Goal: Task Accomplishment & Management: Manage account settings

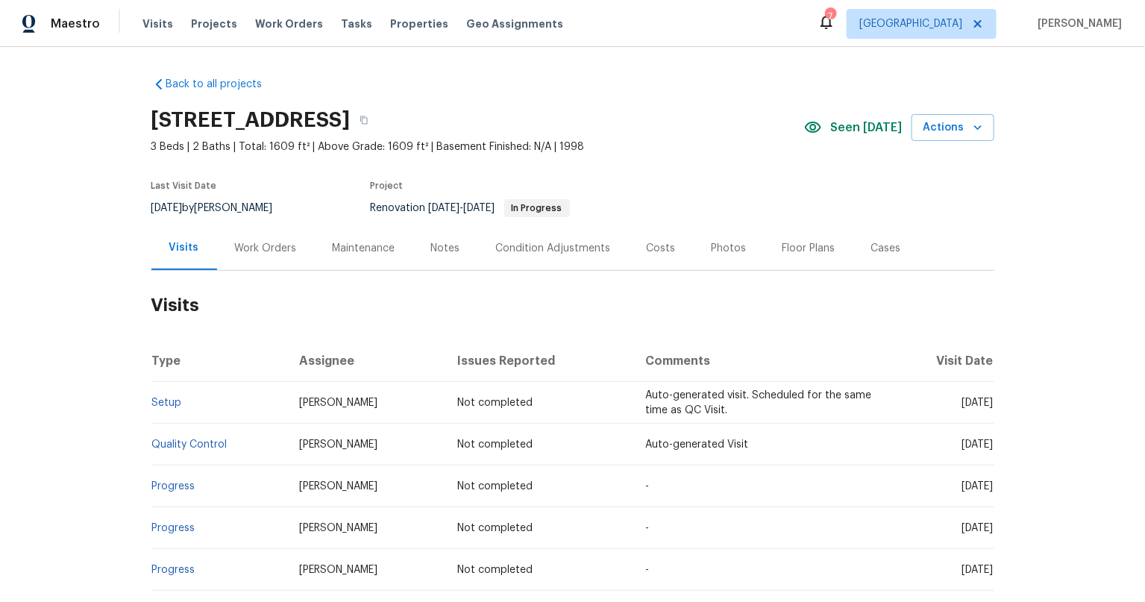
click at [60, 329] on div "Back to all projects 7866 31st St N, Oakdale, MN 55128 3 Beds | 2 Baths | Total…" at bounding box center [572, 324] width 1145 height 555
click at [181, 246] on div "Visits" at bounding box center [184, 247] width 30 height 15
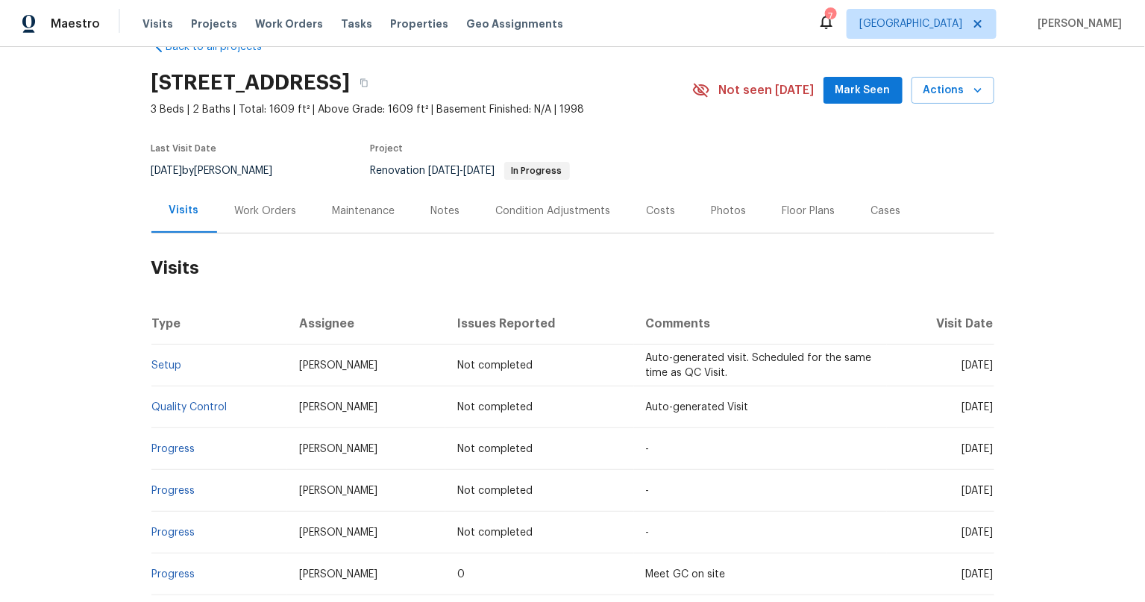
scroll to position [228, 0]
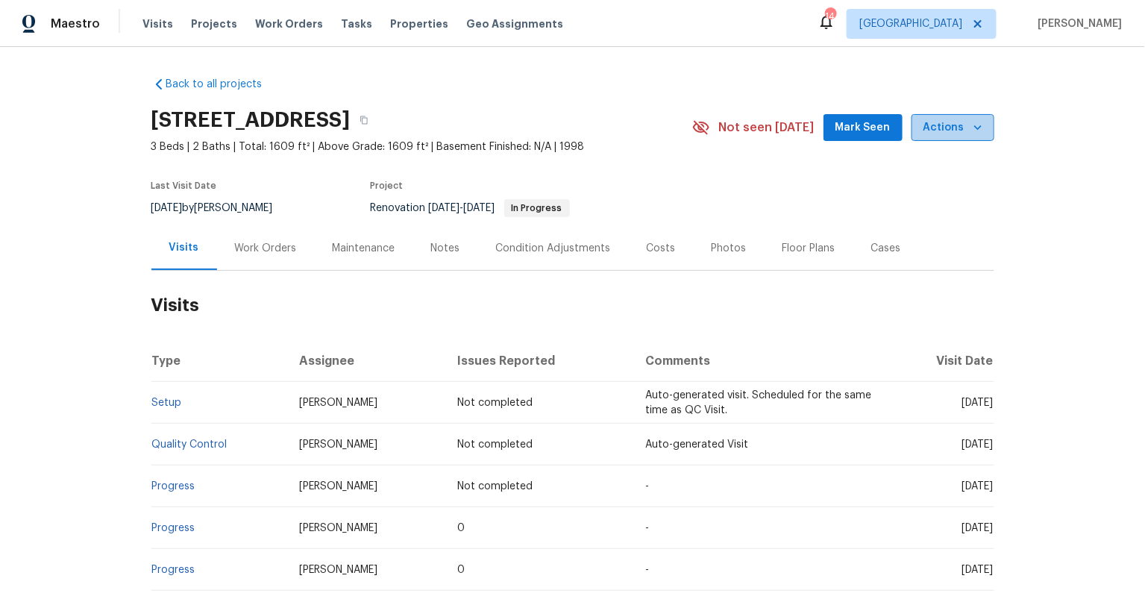
click at [971, 127] on icon "button" at bounding box center [978, 127] width 15 height 15
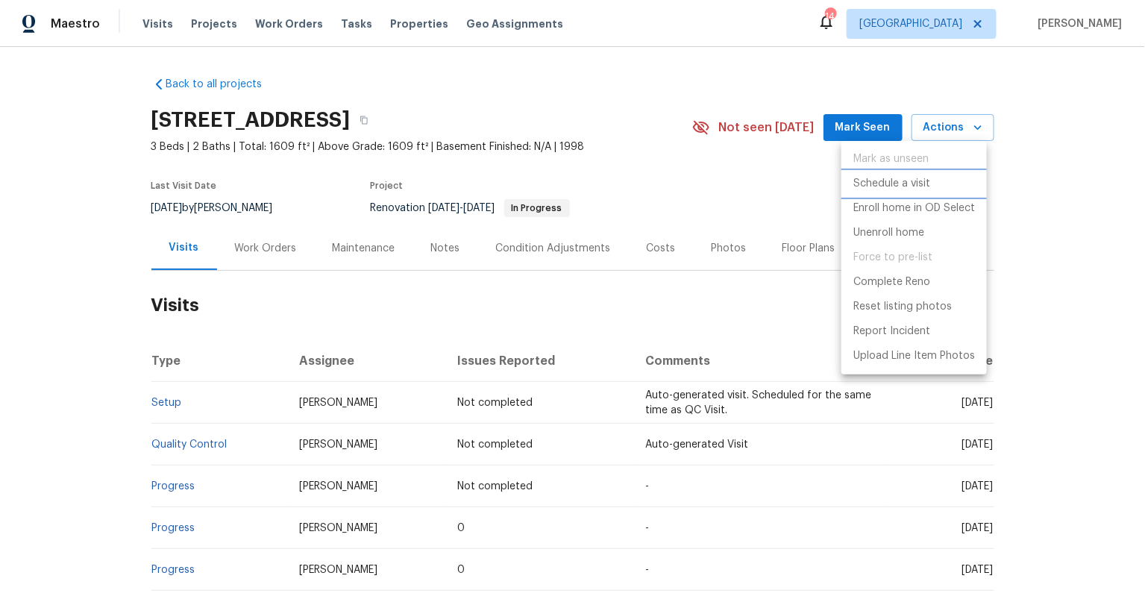
click at [904, 187] on p "Schedule a visit" at bounding box center [892, 184] width 77 height 16
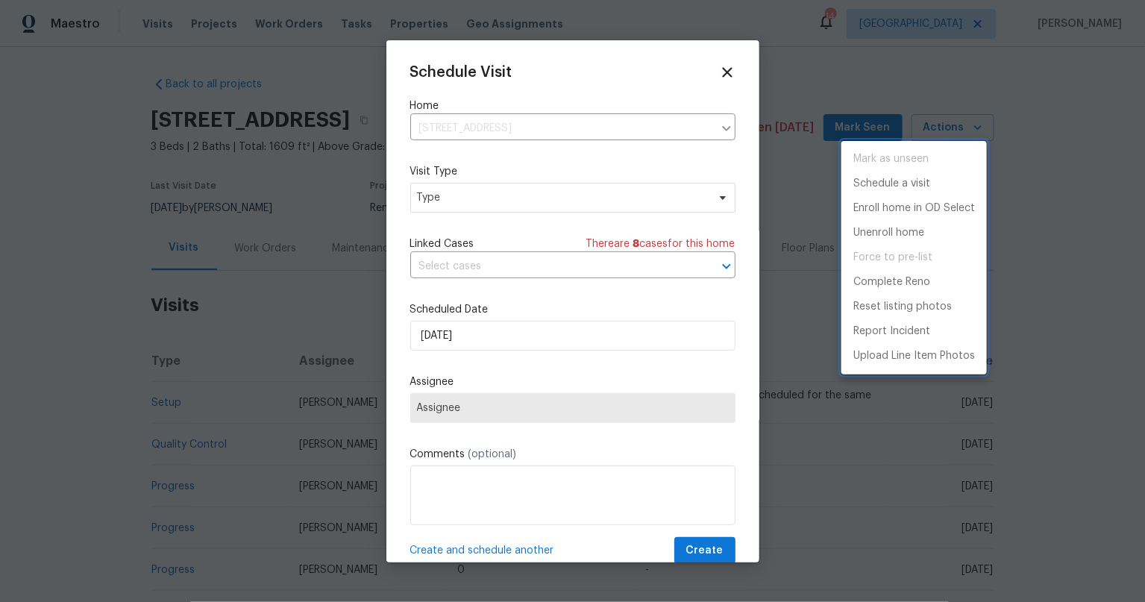
click at [522, 204] on div at bounding box center [572, 301] width 1145 height 602
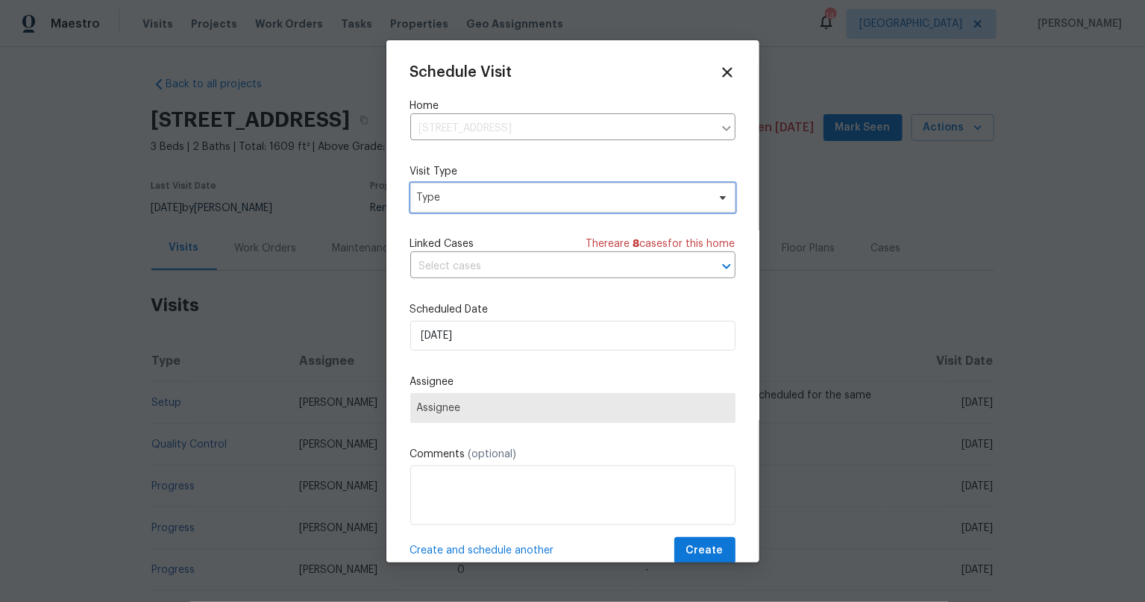
click at [516, 193] on span "Type" at bounding box center [562, 197] width 290 height 15
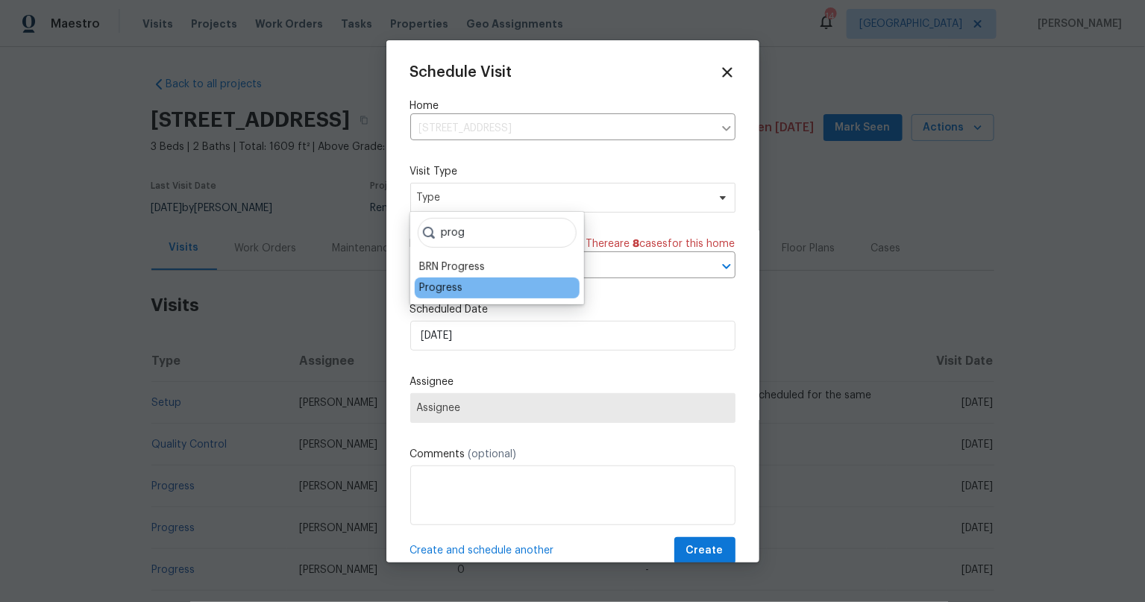
type input "prog"
click at [434, 287] on div "Progress" at bounding box center [440, 288] width 43 height 15
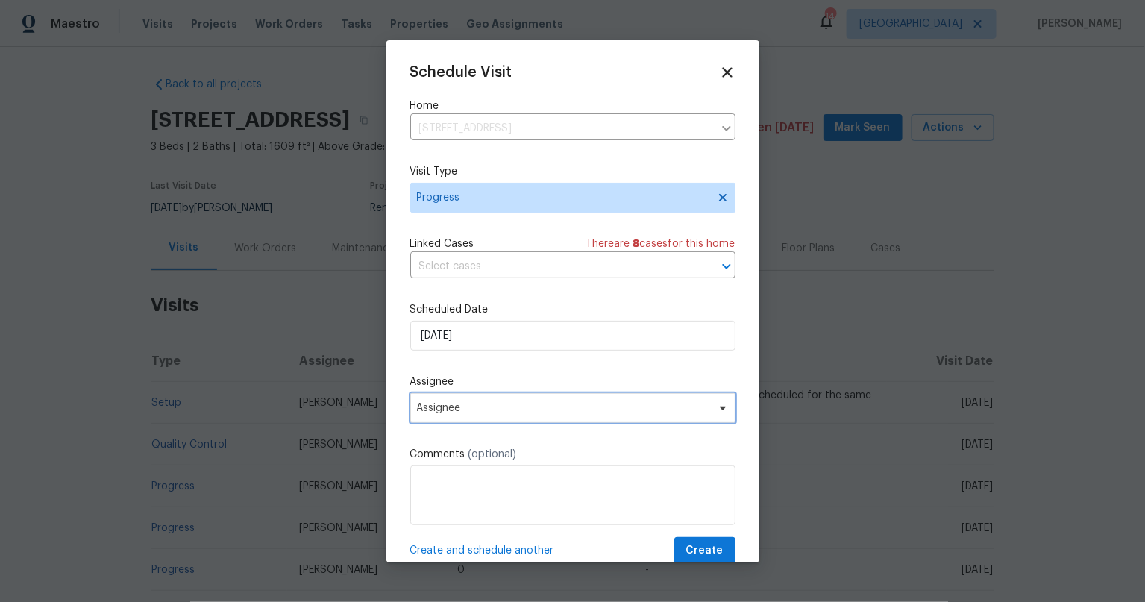
click at [478, 396] on span "Assignee" at bounding box center [572, 408] width 325 height 30
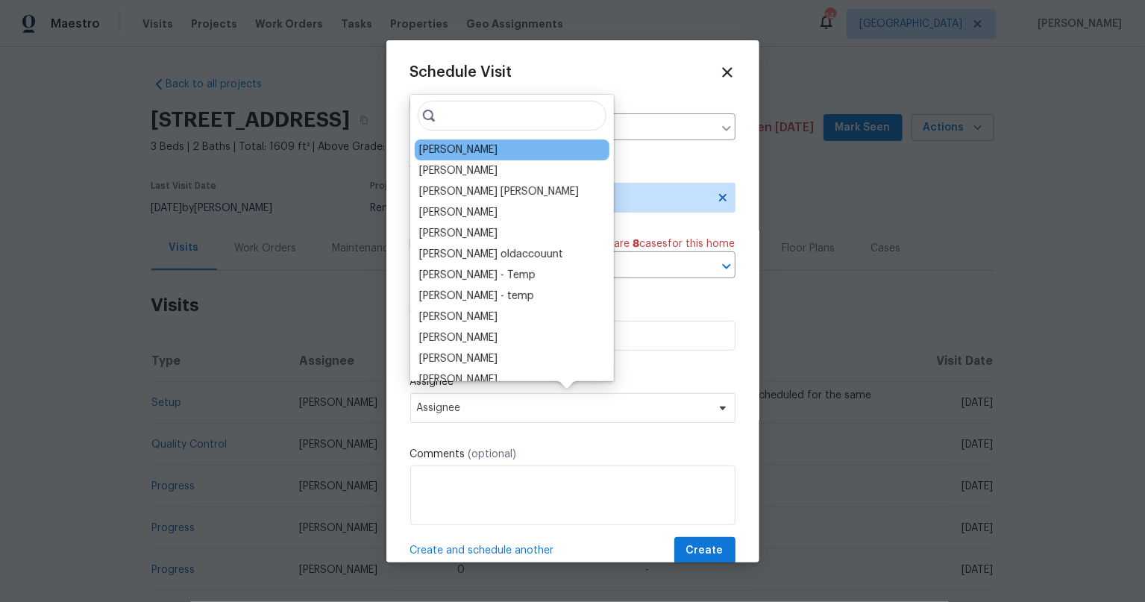
click at [481, 155] on div "[PERSON_NAME]" at bounding box center [512, 150] width 195 height 21
click at [470, 151] on div "[PERSON_NAME]" at bounding box center [458, 150] width 78 height 15
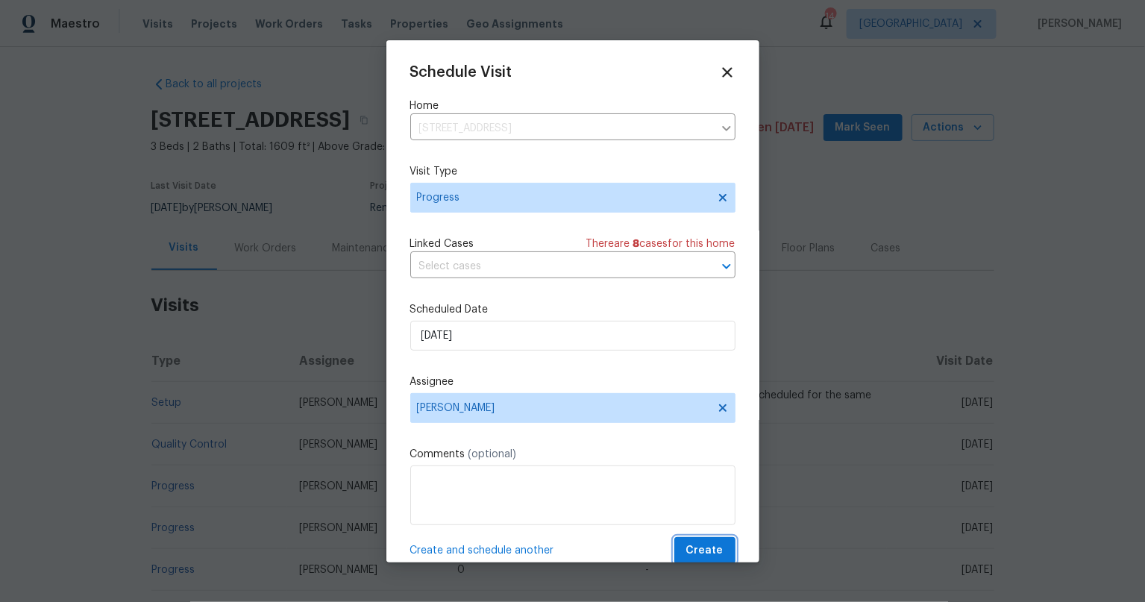
click at [687, 546] on span "Create" at bounding box center [705, 551] width 37 height 19
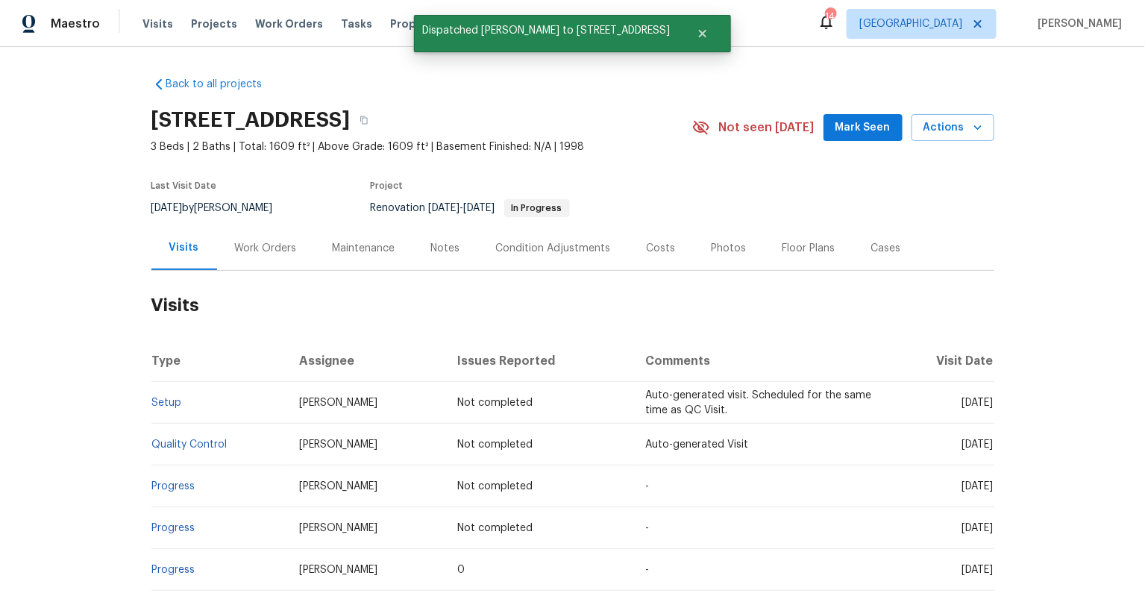
click at [75, 433] on div "Back to all projects 7866 31st St N, Oakdale, MN 55128 3 Beds | 2 Baths | Total…" at bounding box center [572, 324] width 1145 height 555
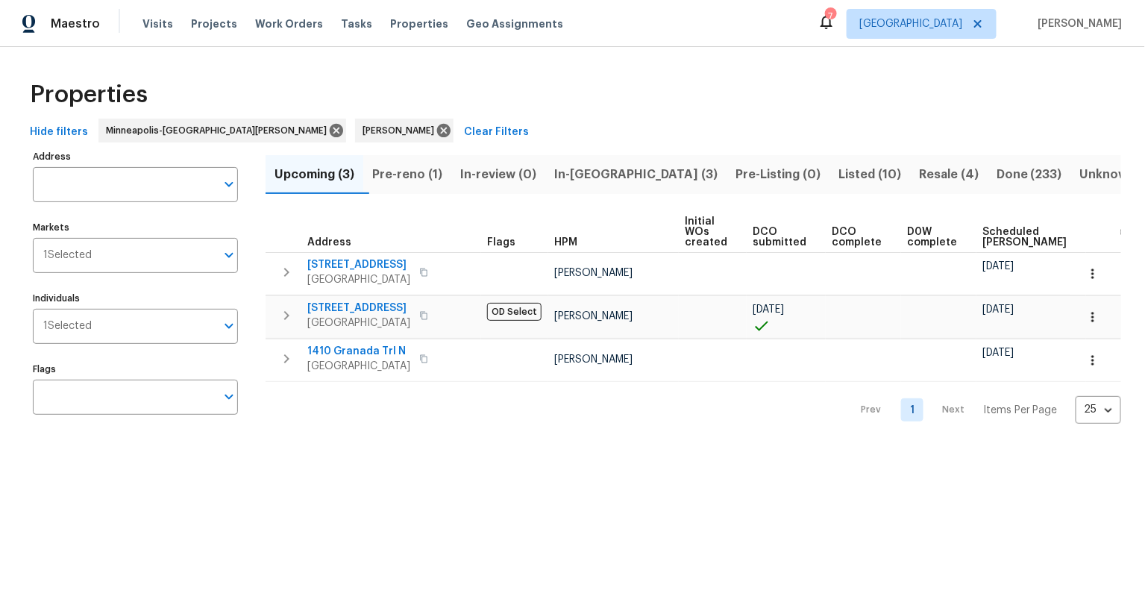
click at [601, 167] on span "In-reno (3)" at bounding box center [635, 174] width 163 height 21
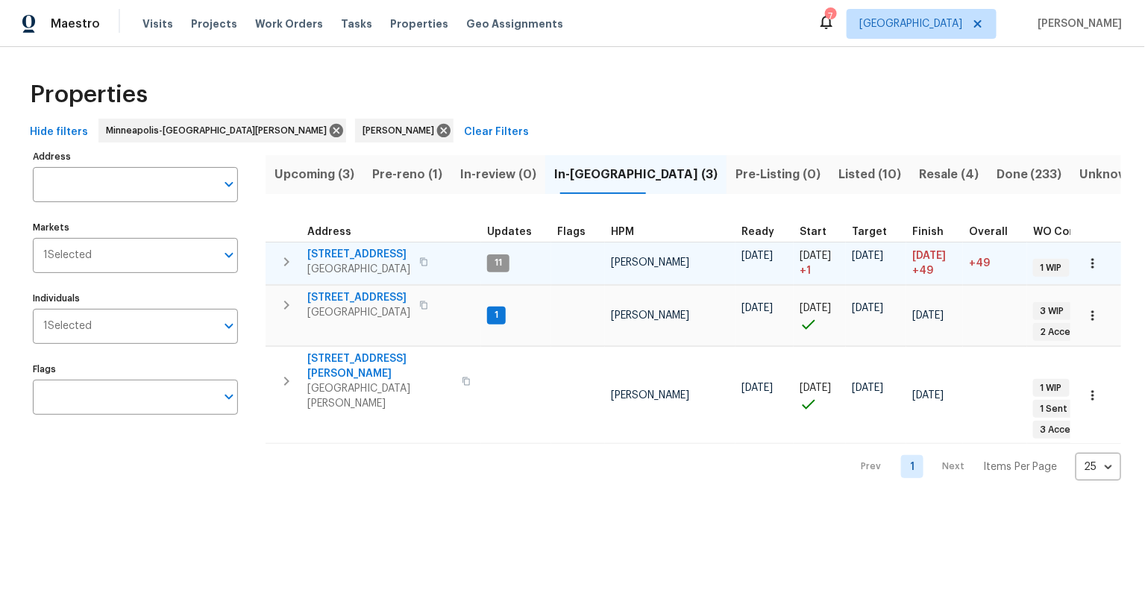
click at [352, 254] on span "5749 27th Ave S" at bounding box center [358, 254] width 103 height 15
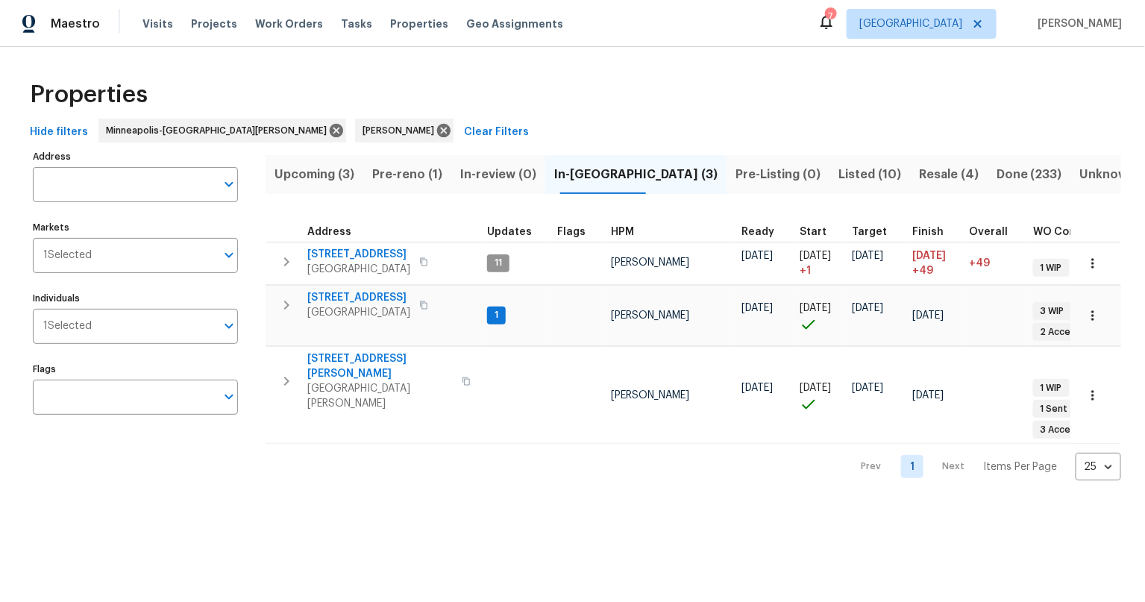
click at [391, 454] on div "Prev 1 Next Items Per Page 25 25 ​" at bounding box center [694, 462] width 856 height 37
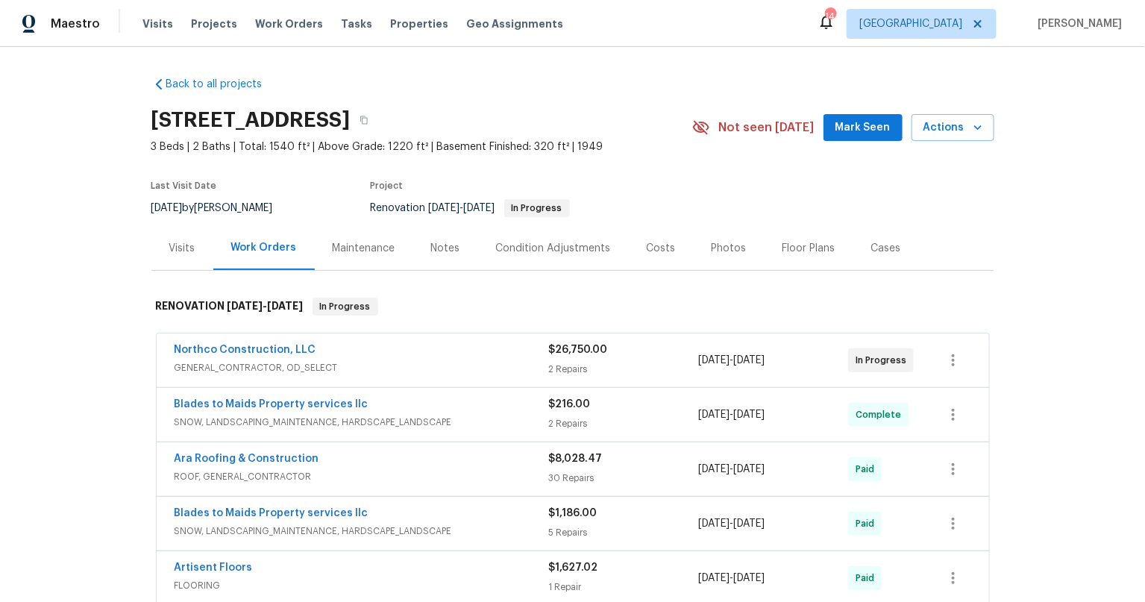
click at [454, 247] on div "Notes" at bounding box center [445, 248] width 65 height 44
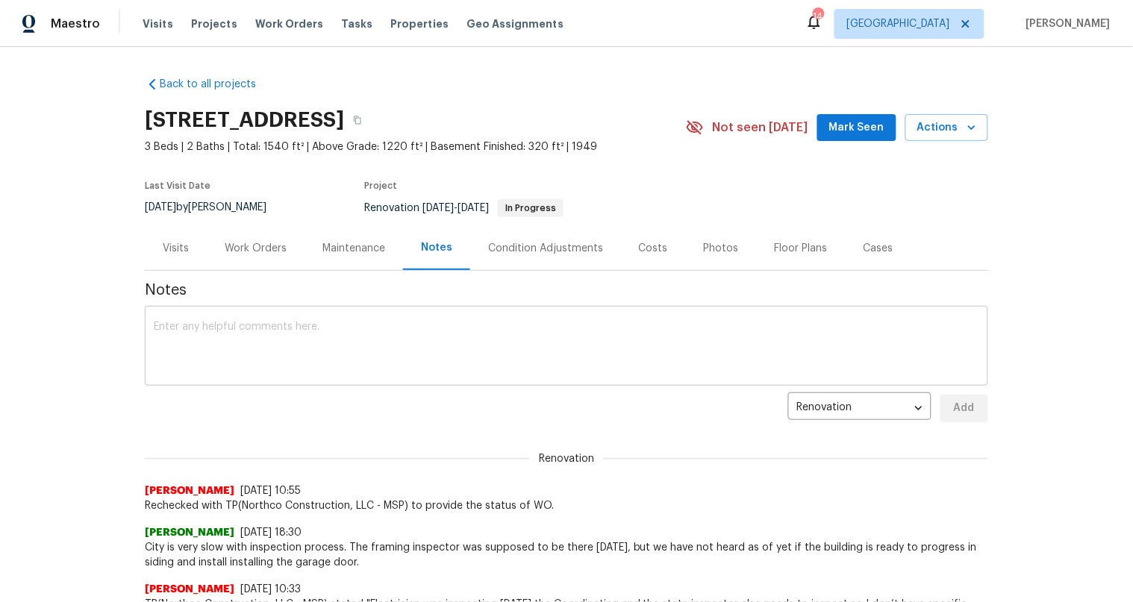
drag, startPoint x: 322, startPoint y: 342, endPoint x: 362, endPoint y: 331, distance: 41.1
click at [322, 342] on textarea at bounding box center [566, 348] width 825 height 52
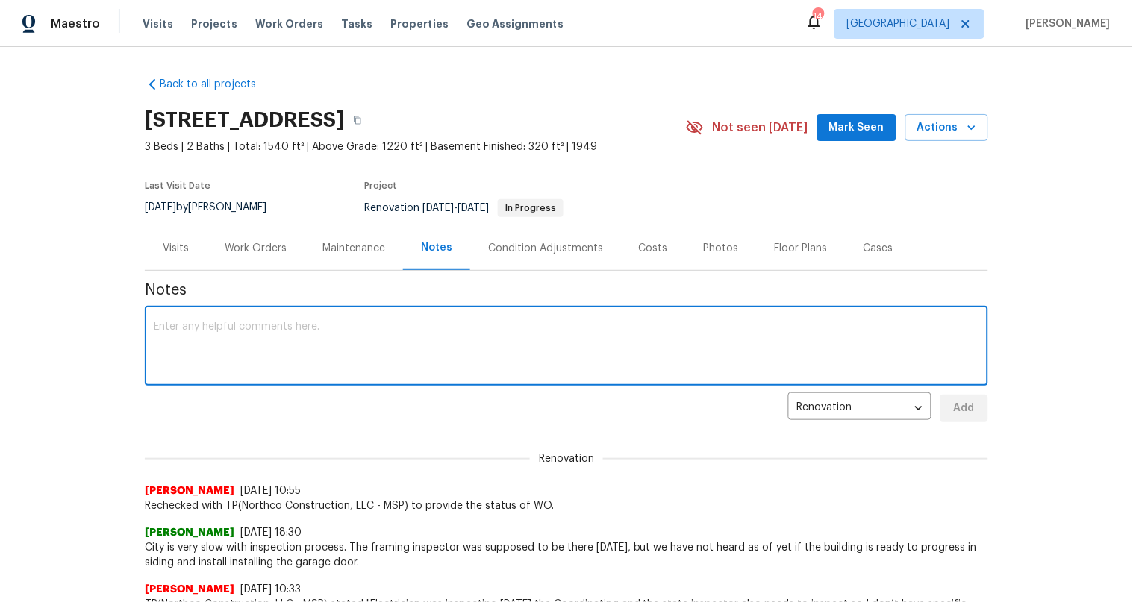
click at [313, 328] on textarea at bounding box center [566, 348] width 825 height 52
type textarea "Still no framing approval by city. Moving end date again."
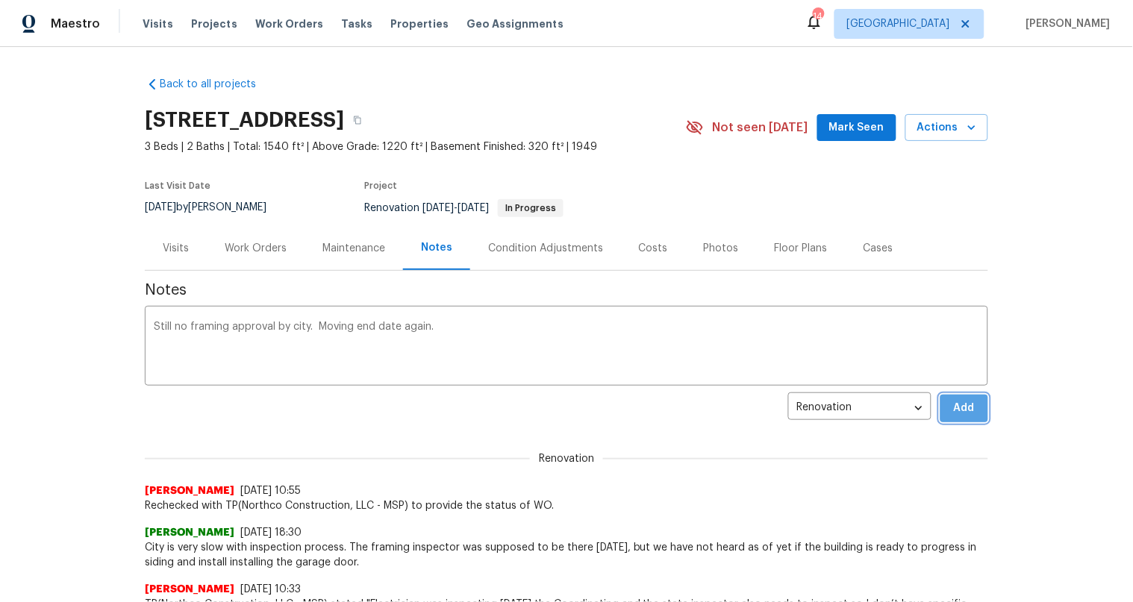
click at [954, 401] on span "Add" at bounding box center [964, 408] width 24 height 19
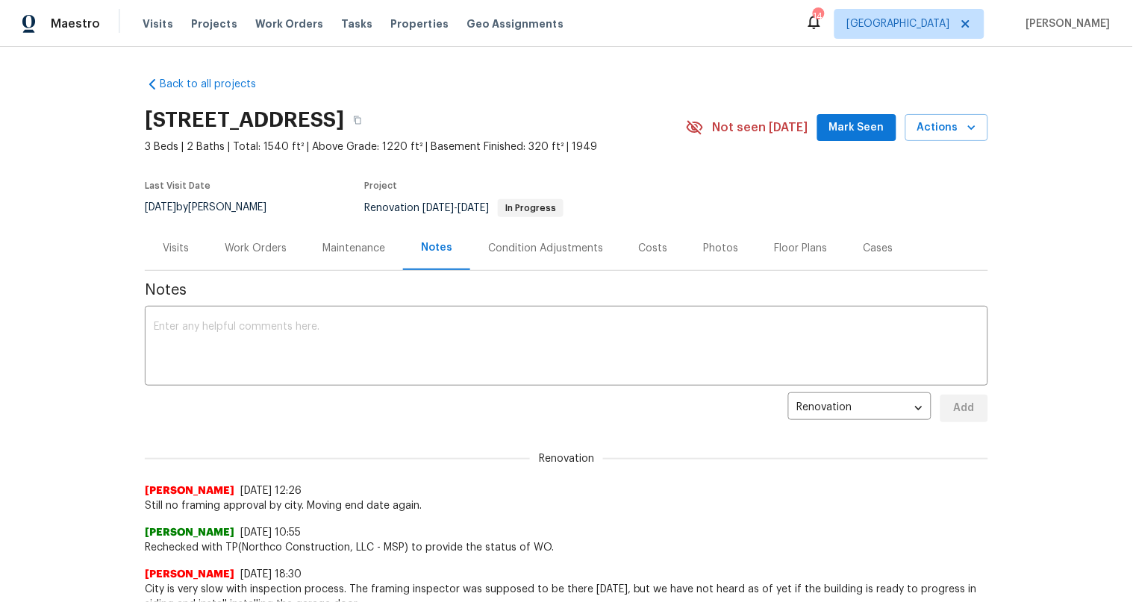
click at [225, 248] on div "Work Orders" at bounding box center [256, 248] width 62 height 15
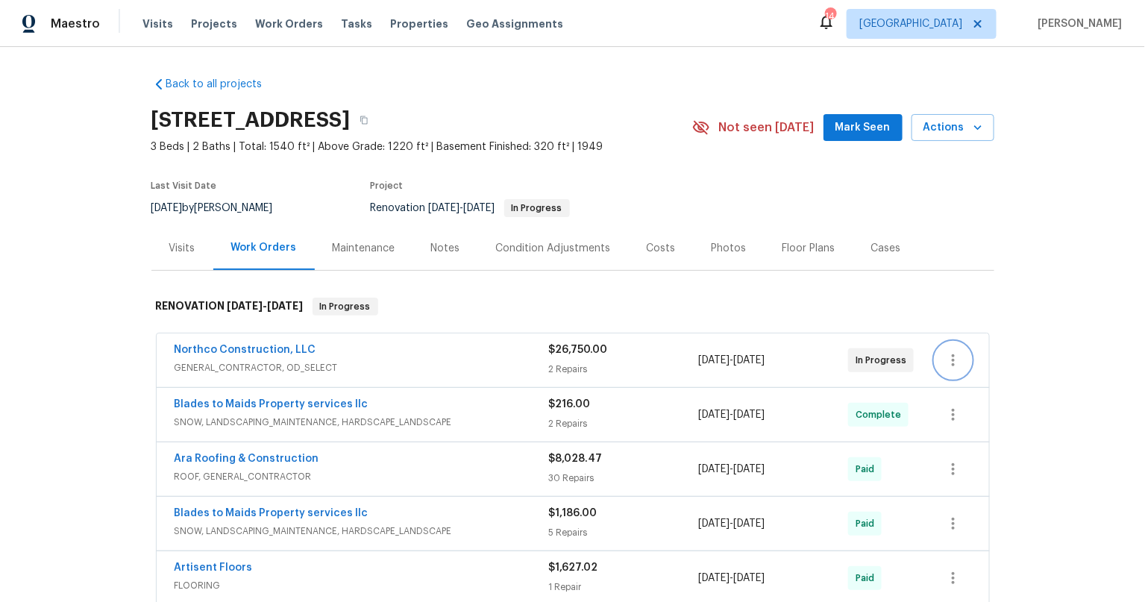
click at [945, 359] on icon "button" at bounding box center [954, 360] width 18 height 18
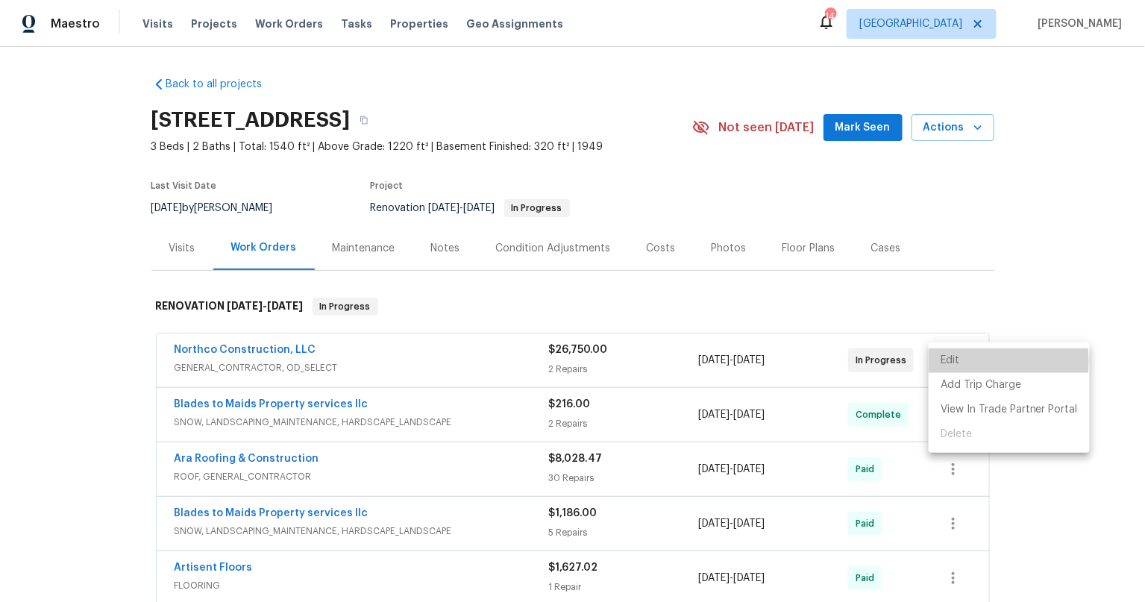
click at [963, 361] on li "Edit" at bounding box center [1009, 360] width 161 height 25
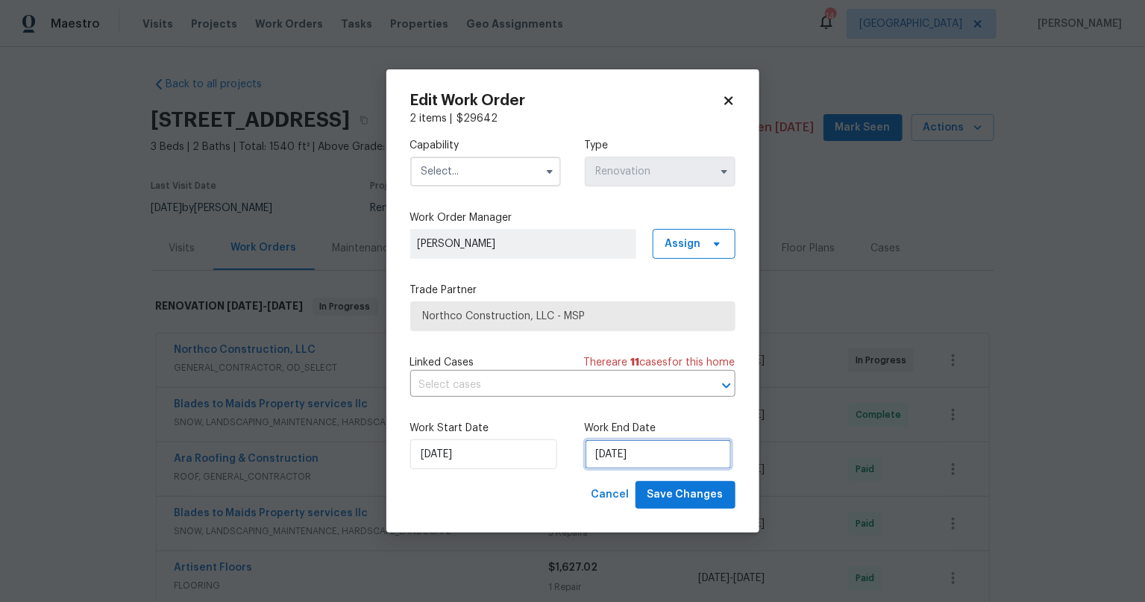
select select "8"
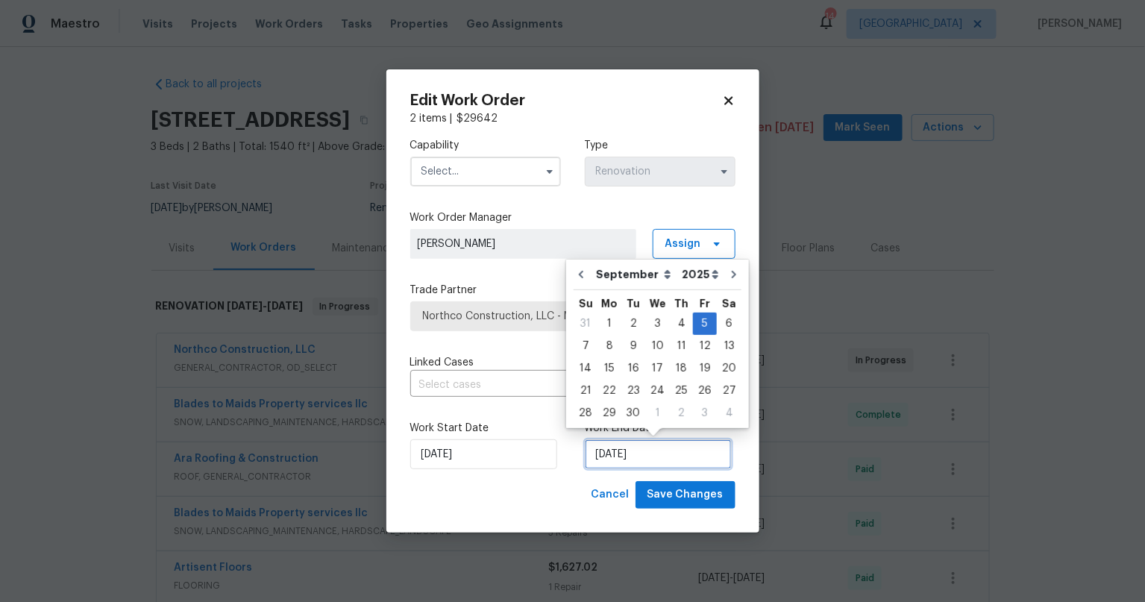
click at [594, 456] on input "9/5/2025" at bounding box center [658, 455] width 147 height 30
click at [706, 343] on div "12" at bounding box center [705, 346] width 24 height 21
type input "[DATE]"
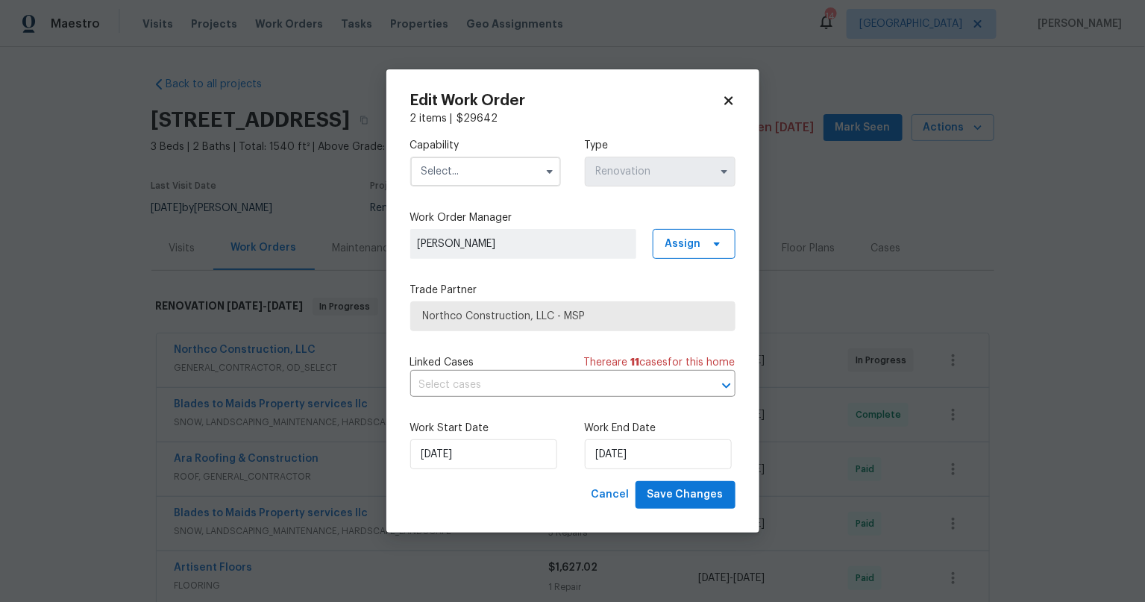
click at [489, 160] on input "text" at bounding box center [485, 172] width 151 height 30
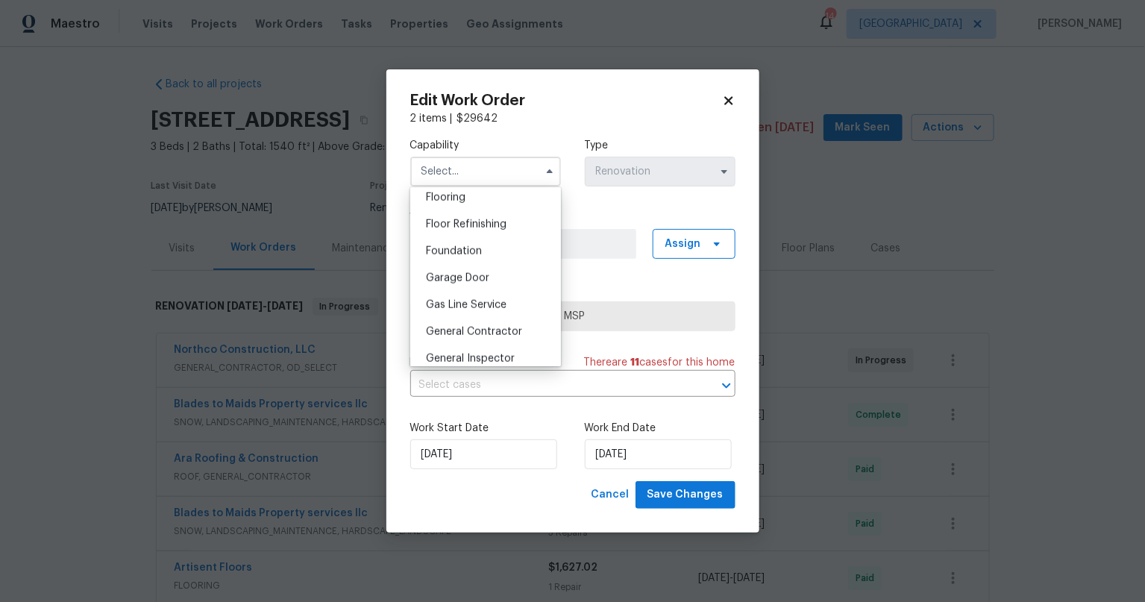
scroll to position [598, 0]
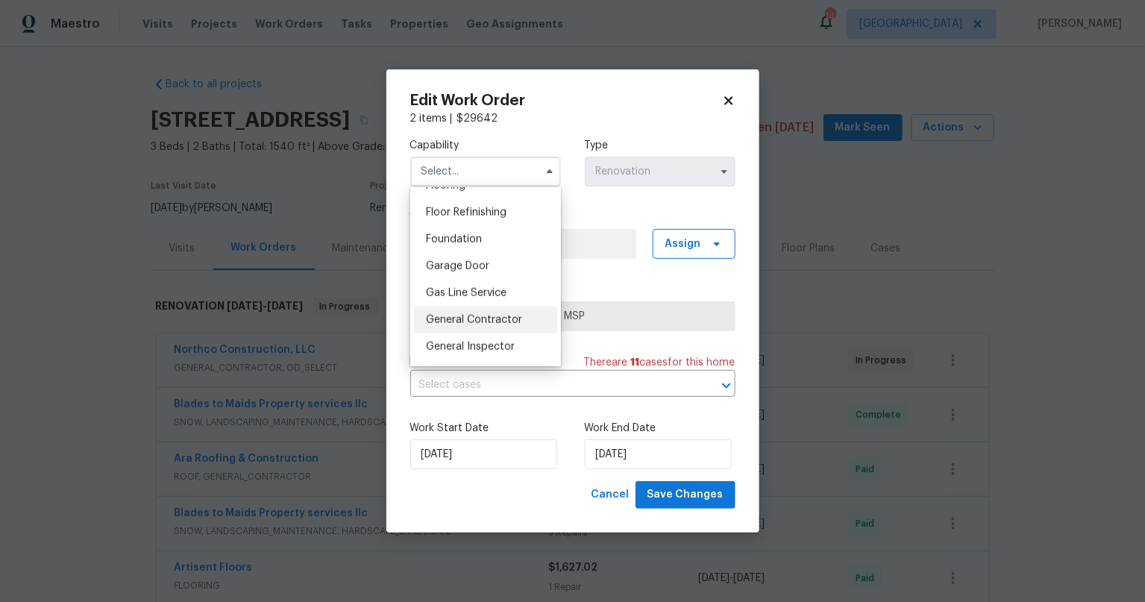
click at [505, 327] on div "General Contractor" at bounding box center [485, 320] width 143 height 27
type input "General Contractor"
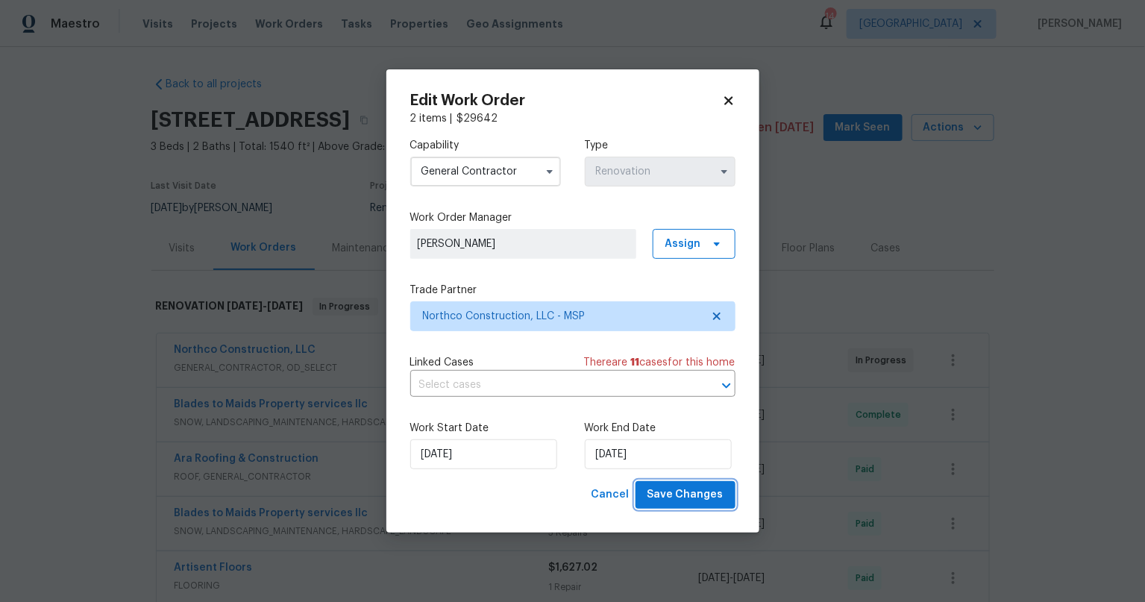
click at [702, 490] on span "Save Changes" at bounding box center [686, 495] width 76 height 19
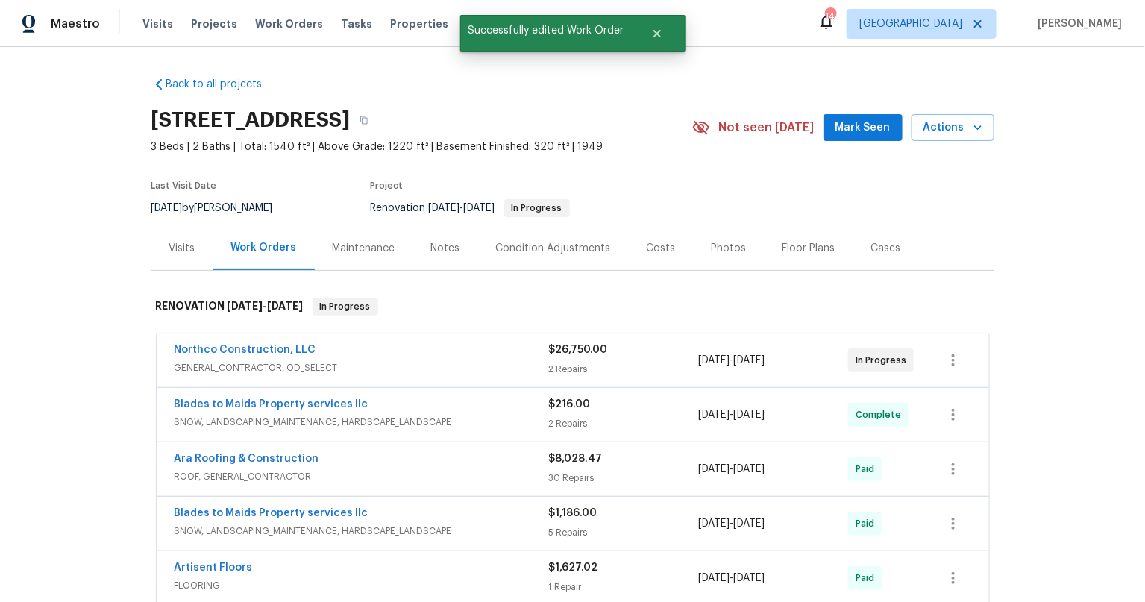
drag, startPoint x: 113, startPoint y: 346, endPoint x: 118, endPoint y: 299, distance: 47.3
click at [113, 346] on div "Back to all projects 5749 27th Ave S, Minneapolis, MN 55417 3 Beds | 2 Baths | …" at bounding box center [572, 324] width 1145 height 555
click at [848, 122] on span "Mark Seen" at bounding box center [863, 128] width 55 height 19
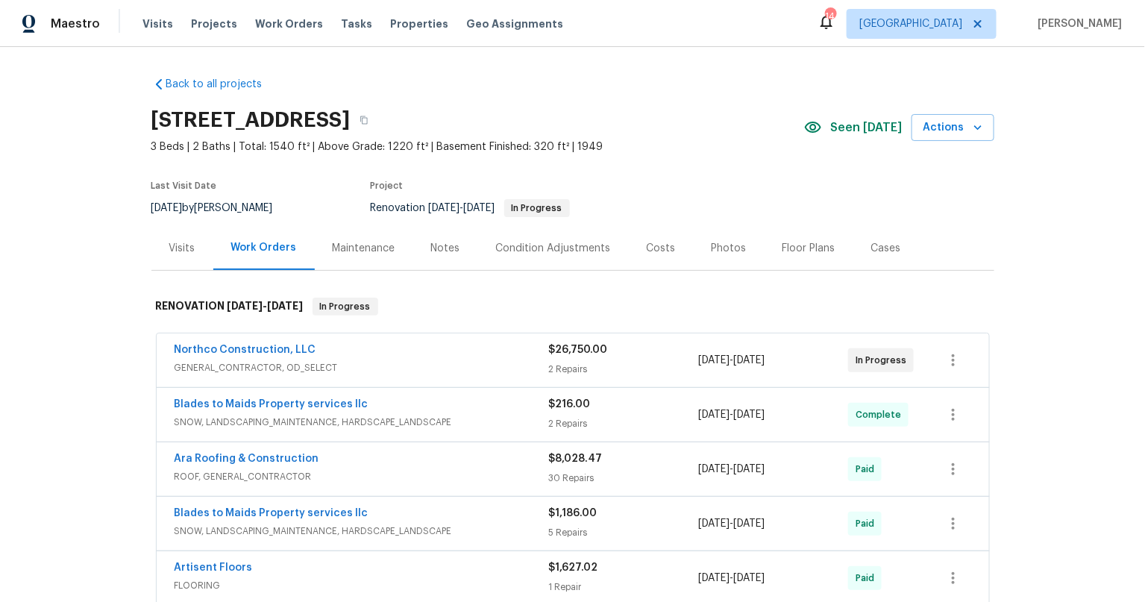
click at [177, 247] on div "Visits" at bounding box center [182, 248] width 26 height 15
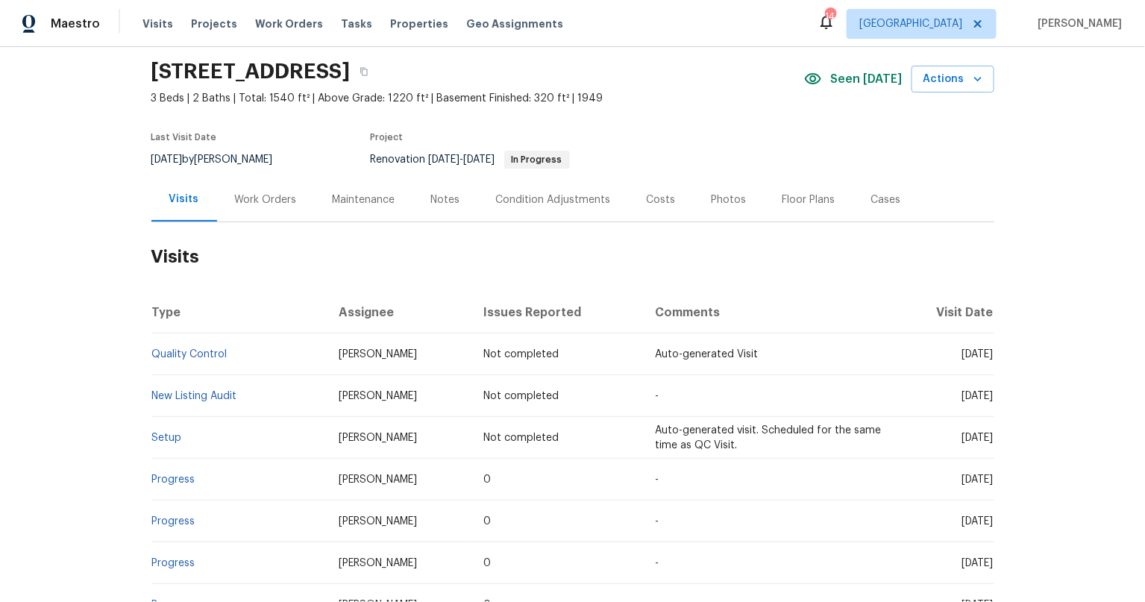
scroll to position [101, 0]
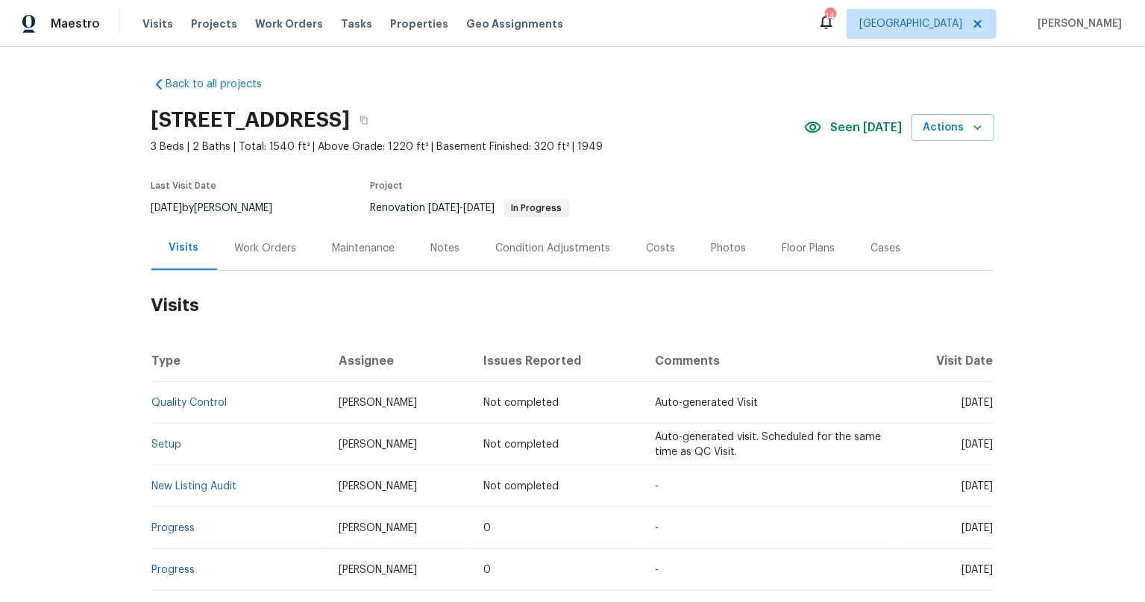
click at [46, 414] on div "Back to all projects [STREET_ADDRESS] 3 Beds | 2 Baths | Total: 1540 ft² | Abov…" at bounding box center [572, 324] width 1145 height 555
